Goal: Contribute content: Contribute content

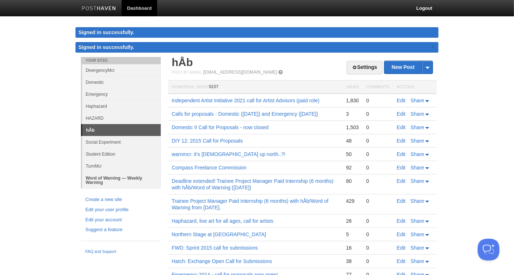
click at [141, 173] on link "Word of Warning — Weekly Warning" at bounding box center [121, 180] width 79 height 16
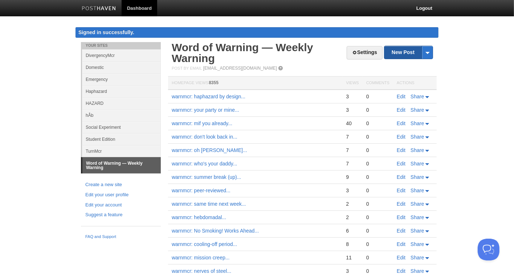
click at [407, 46] on link "New Post" at bounding box center [409, 52] width 48 height 13
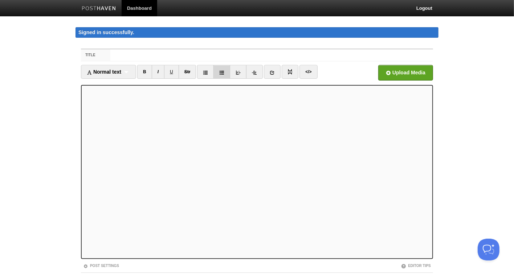
click at [220, 73] on icon at bounding box center [221, 72] width 5 height 5
click at [221, 73] on icon at bounding box center [221, 72] width 5 height 5
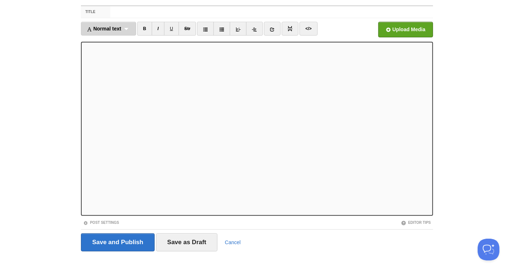
click at [130, 27] on div "Normal text Normal text Heading 1 Heading 2 Heading 3" at bounding box center [108, 29] width 55 height 14
click at [115, 66] on link "Heading 2" at bounding box center [108, 63] width 54 height 11
click at [117, 29] on div "Heading 2 Normal text Heading 1 Heading 2 Heading 3" at bounding box center [103, 29] width 45 height 14
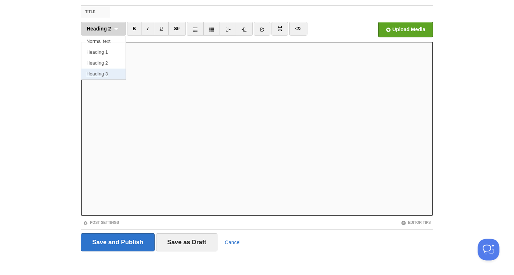
click at [107, 71] on link "Heading 3" at bounding box center [103, 74] width 44 height 11
click at [115, 27] on div "Heading 3 Normal text Heading 1 Heading 2 Heading 3" at bounding box center [103, 29] width 45 height 14
click at [110, 74] on link "Heading 3" at bounding box center [103, 74] width 44 height 11
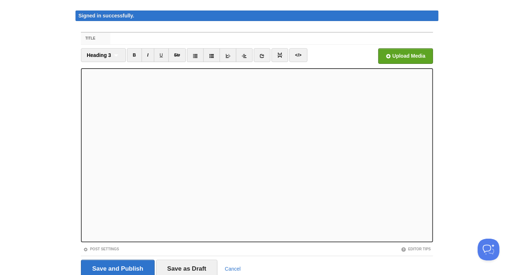
scroll to position [0, 0]
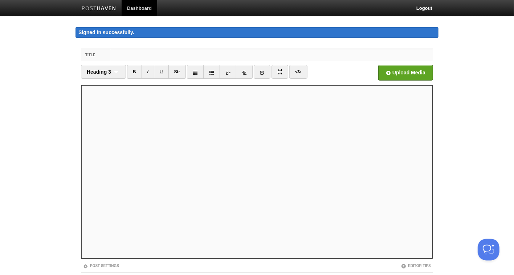
click at [158, 55] on input "Title" at bounding box center [271, 55] width 323 height 12
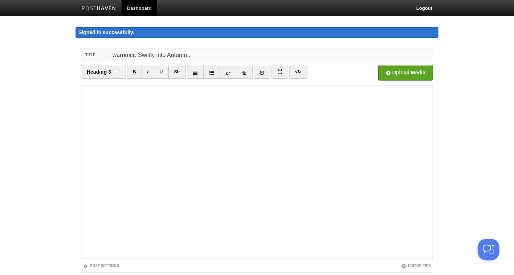
type input "warnmcr: Swiftly into Autumn..."
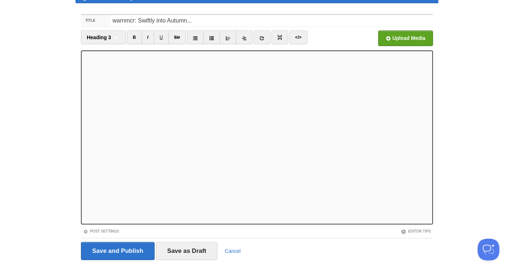
scroll to position [32, 0]
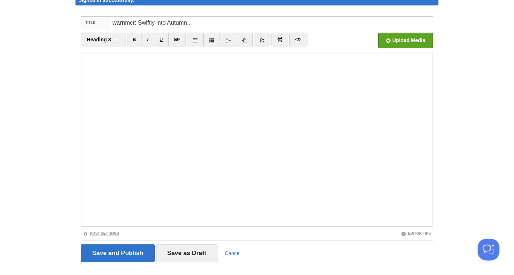
click at [102, 233] on link "Post Settings" at bounding box center [101, 234] width 36 height 4
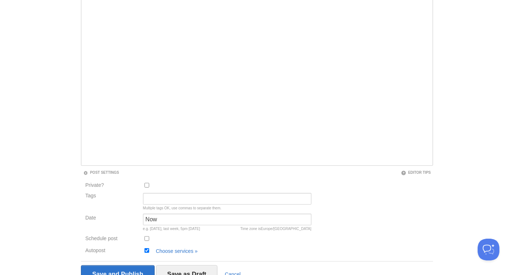
scroll to position [126, 0]
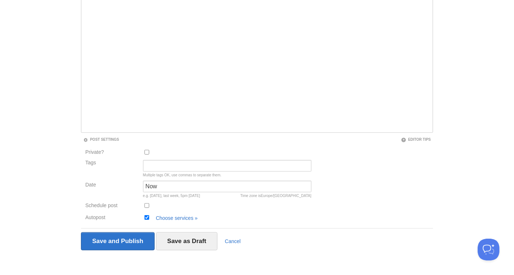
click at [148, 204] on input "Schedule post" at bounding box center [147, 205] width 5 height 5
checkbox input "true"
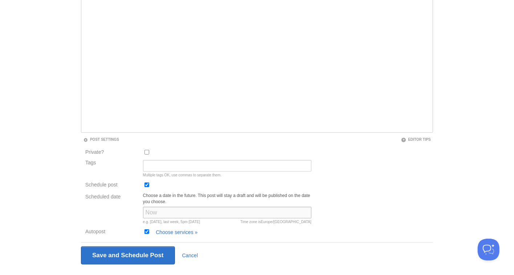
click at [159, 213] on input "Scheduled date" at bounding box center [227, 213] width 168 height 12
type input "[DATE] at 11am"
click at [115, 207] on div "Scheduled date Choose a date in the future. This post will stay a draft and wil…" at bounding box center [198, 210] width 231 height 35
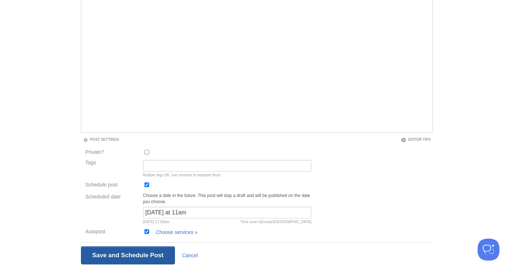
click at [149, 252] on input "Save and Publish" at bounding box center [128, 256] width 94 height 18
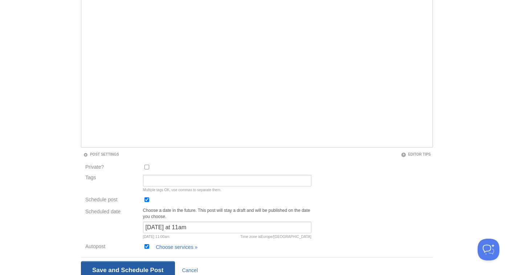
scroll to position [41, 0]
